Goal: Task Accomplishment & Management: Use online tool/utility

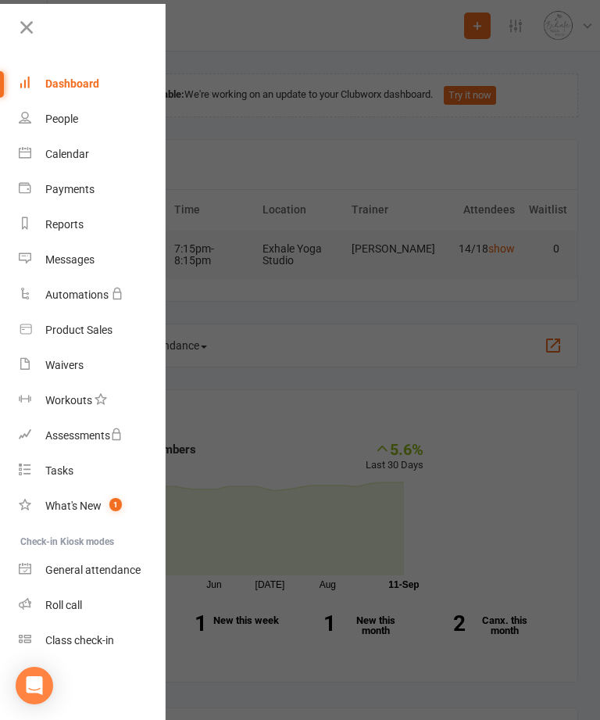
click at [99, 158] on link "Calendar" at bounding box center [93, 154] width 148 height 35
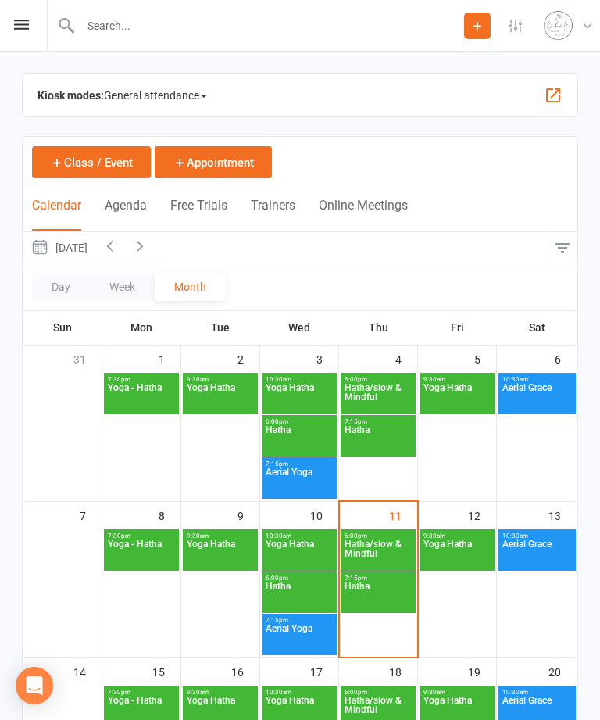
click at [383, 553] on span "Hatha/slow & Mindful" at bounding box center [378, 553] width 69 height 28
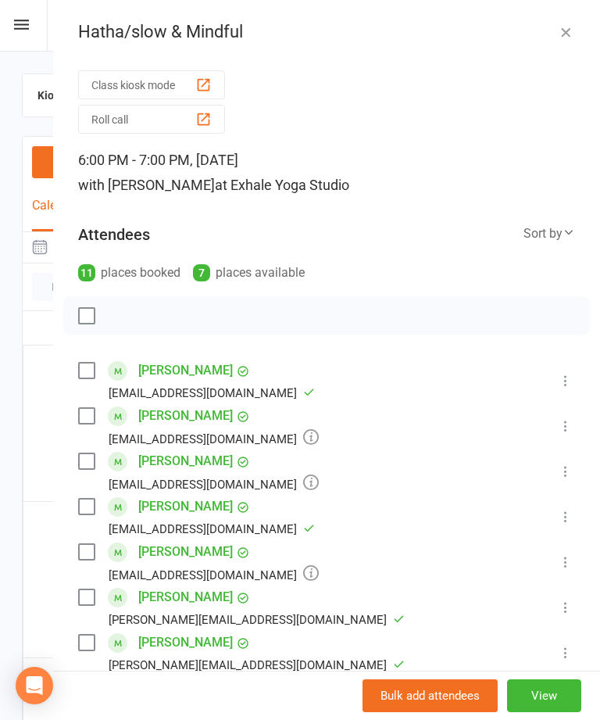
click at [568, 472] on icon at bounding box center [566, 472] width 16 height 16
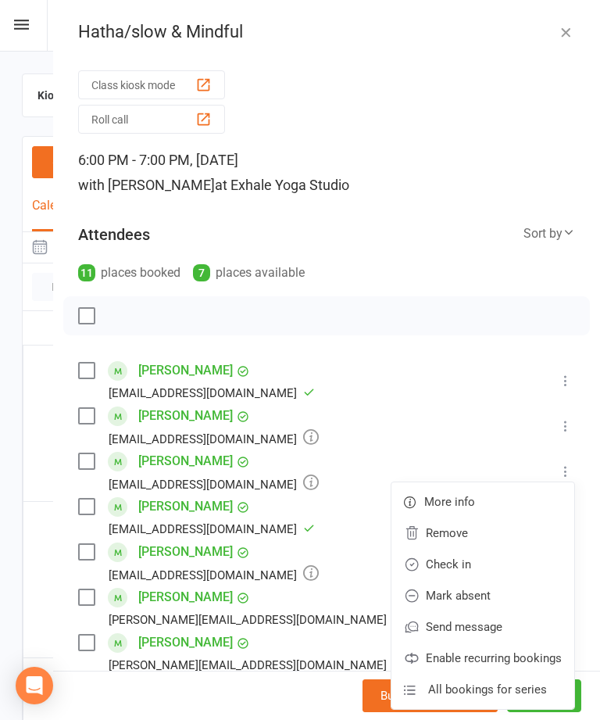
click at [493, 570] on link "Check in" at bounding box center [483, 564] width 183 height 31
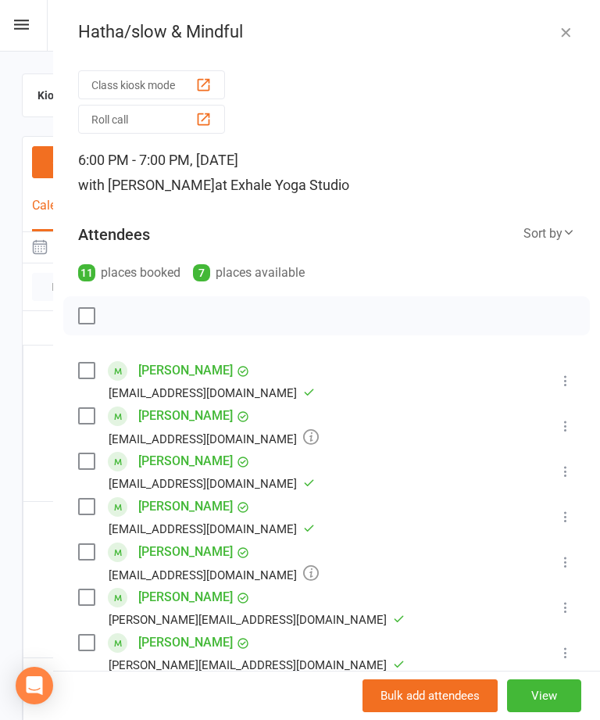
click at [562, 26] on icon "button" at bounding box center [566, 32] width 16 height 16
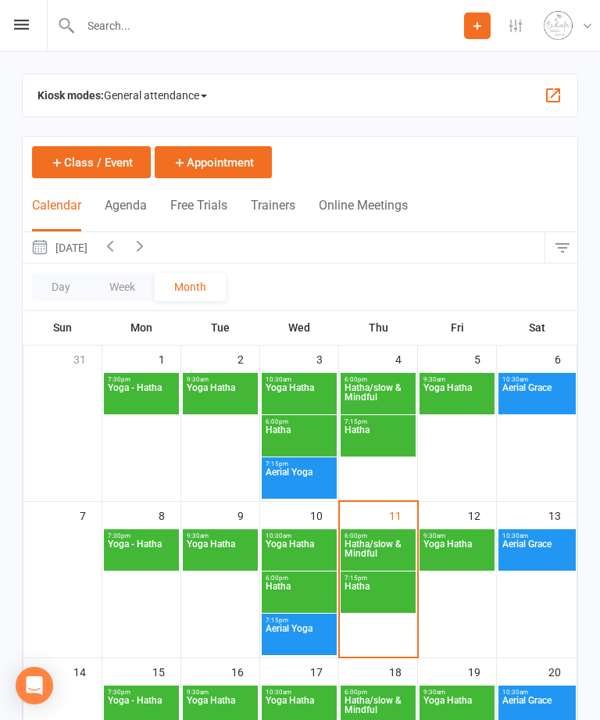
click at [376, 601] on span "Hatha" at bounding box center [378, 596] width 69 height 28
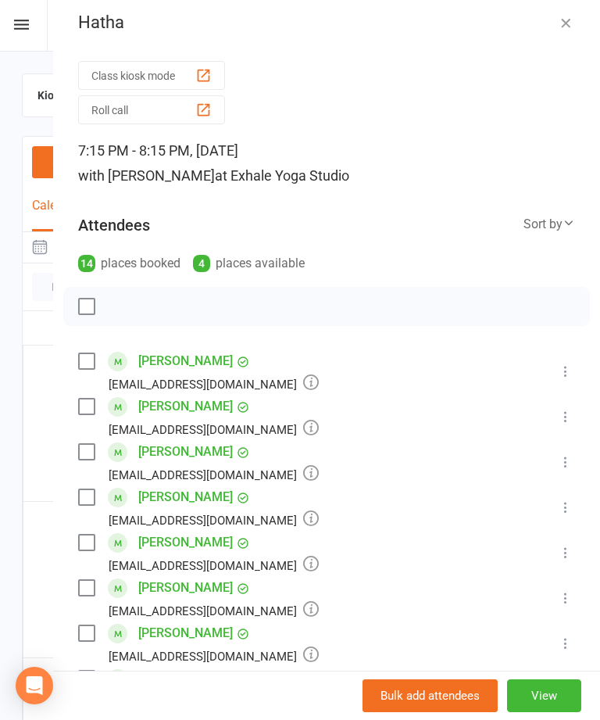
scroll to position [9, 0]
click at [203, 73] on div "button" at bounding box center [203, 75] width 16 height 16
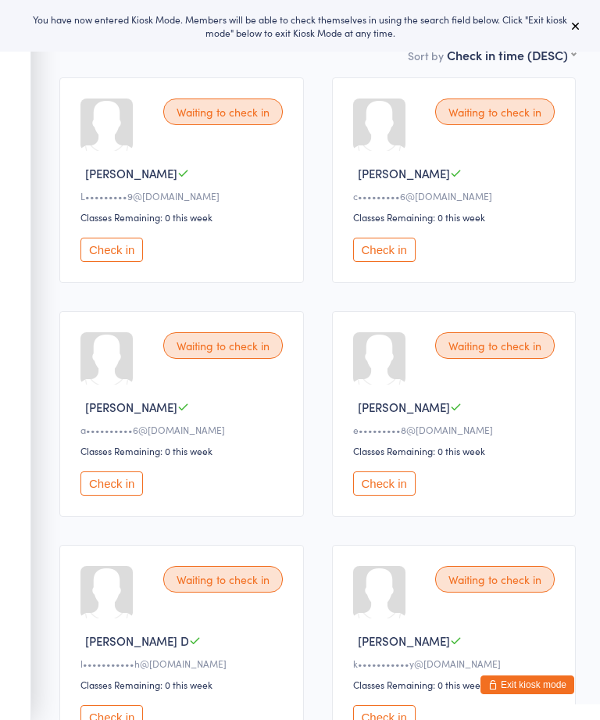
scroll to position [181, 0]
click at [126, 263] on button "Check in" at bounding box center [112, 250] width 63 height 24
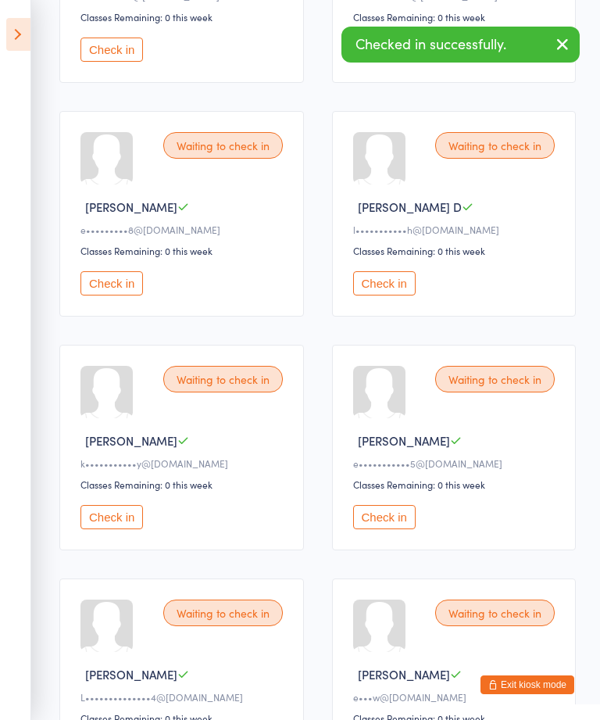
scroll to position [438, 0]
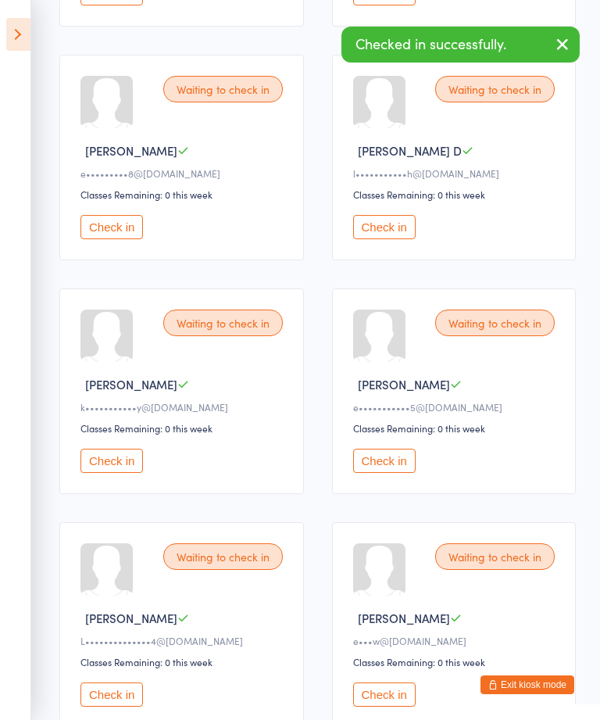
click at [113, 473] on button "Check in" at bounding box center [112, 461] width 63 height 24
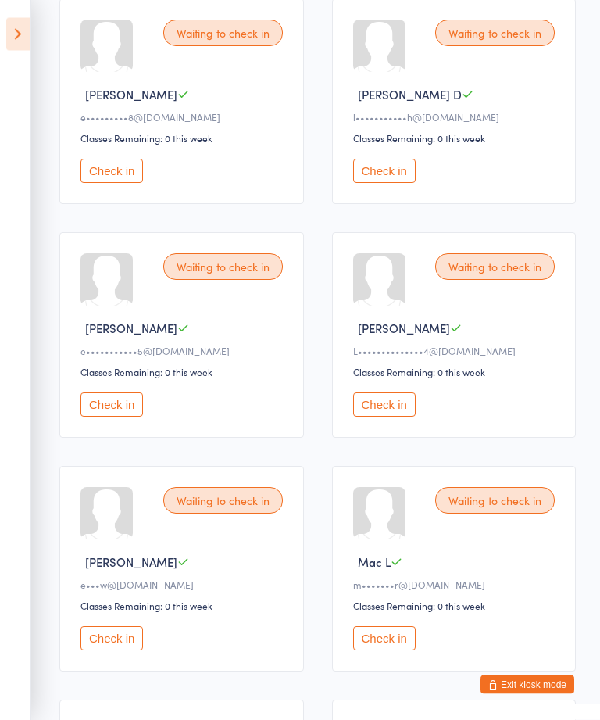
scroll to position [497, 0]
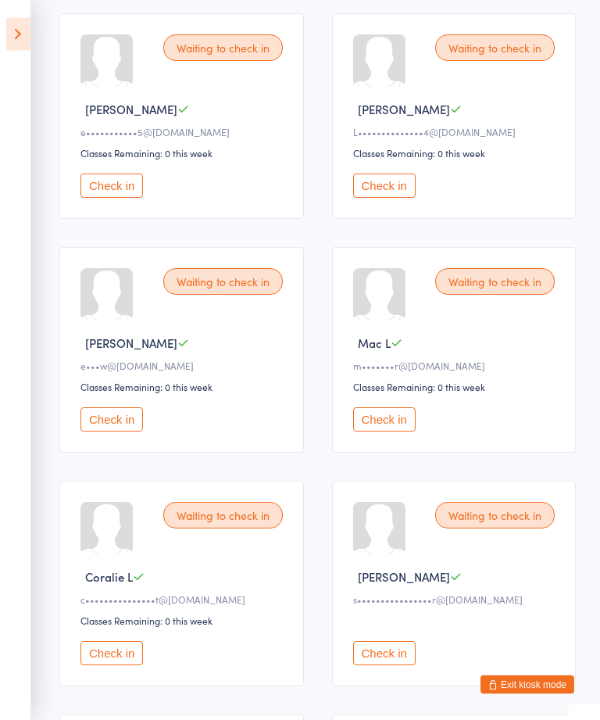
click at [394, 432] on button "Check in" at bounding box center [384, 420] width 63 height 24
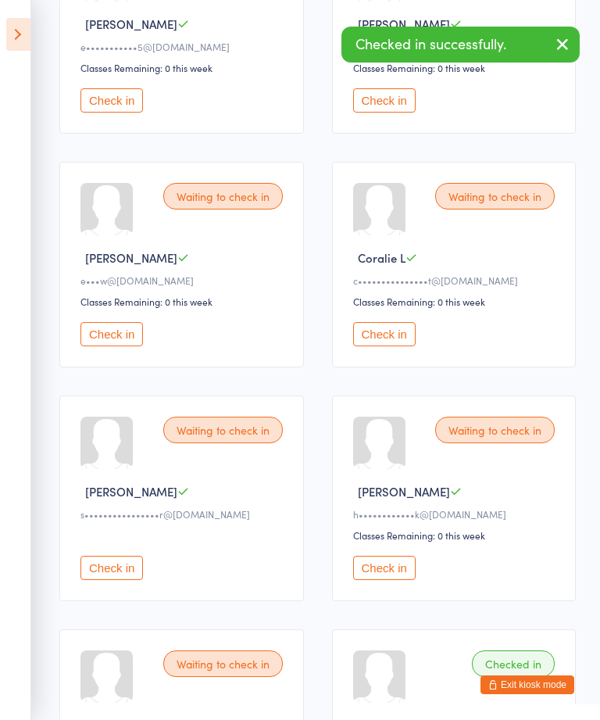
scroll to position [805, 0]
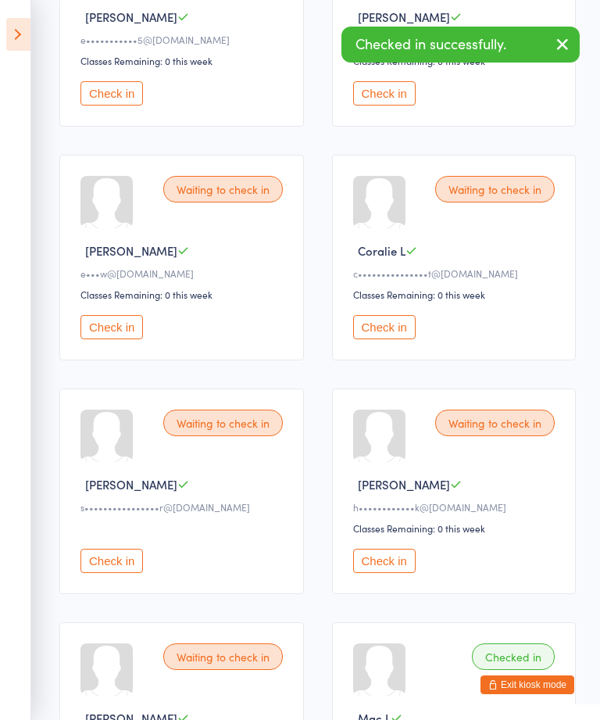
click at [385, 573] on button "Check in" at bounding box center [384, 561] width 63 height 24
click at [395, 573] on button "Check in" at bounding box center [384, 561] width 63 height 24
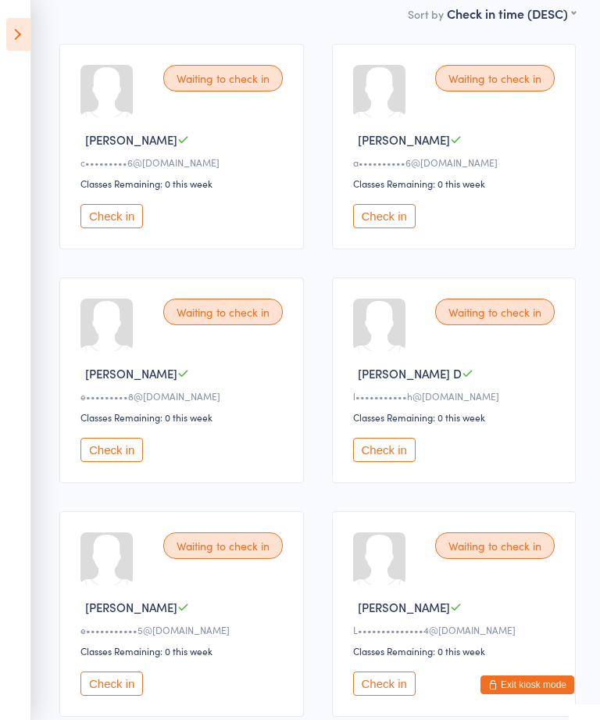
scroll to position [216, 0]
click at [113, 228] on button "Check in" at bounding box center [112, 215] width 63 height 24
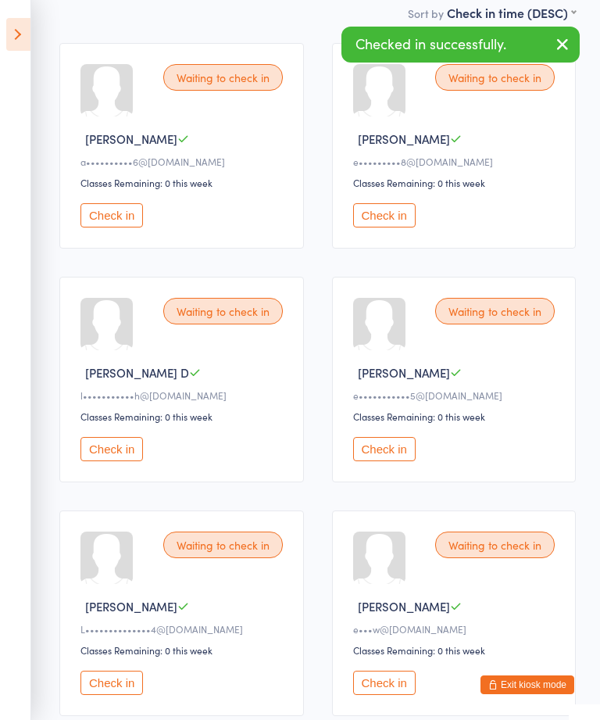
click at [111, 210] on div "Waiting to check in Annie D a••••••••••6@icloud.com Classes Remaining: 0 this w…" at bounding box center [181, 146] width 245 height 206
click at [117, 228] on button "Check in" at bounding box center [112, 215] width 63 height 24
click at [119, 223] on button "Check in" at bounding box center [112, 215] width 63 height 24
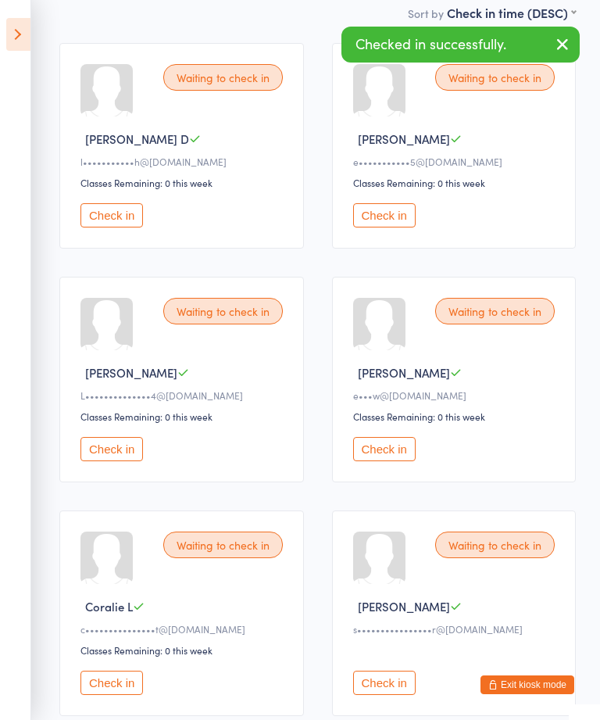
click at [100, 220] on button "Check in" at bounding box center [112, 215] width 63 height 24
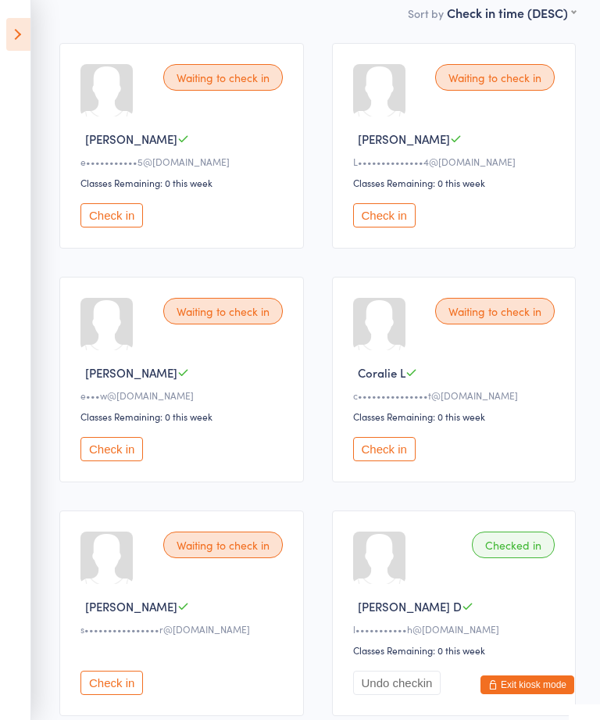
click at [116, 461] on button "Check in" at bounding box center [112, 449] width 63 height 24
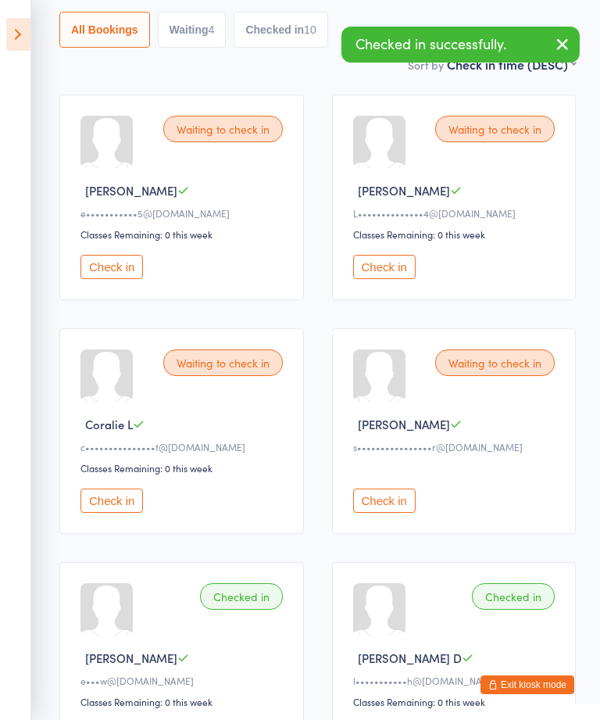
scroll to position [163, 0]
click at [109, 514] on button "Check in" at bounding box center [112, 501] width 63 height 24
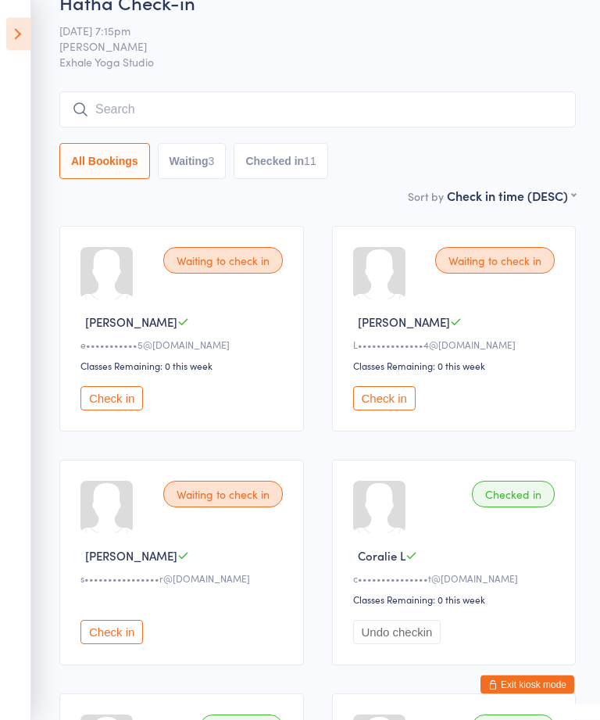
scroll to position [0, 0]
